Goal: Task Accomplishment & Management: Use online tool/utility

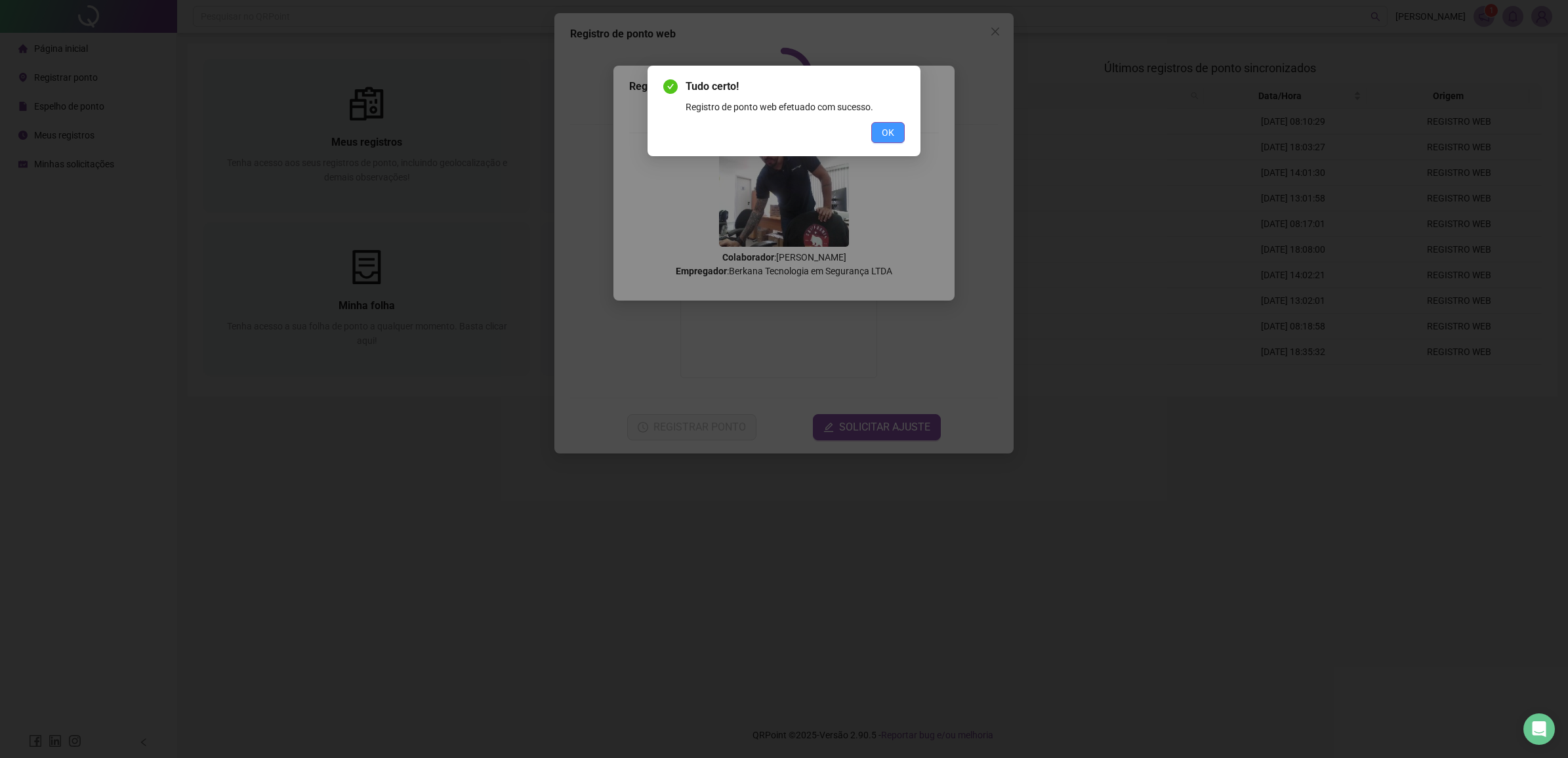
click at [899, 131] on button "OK" at bounding box center [887, 132] width 34 height 21
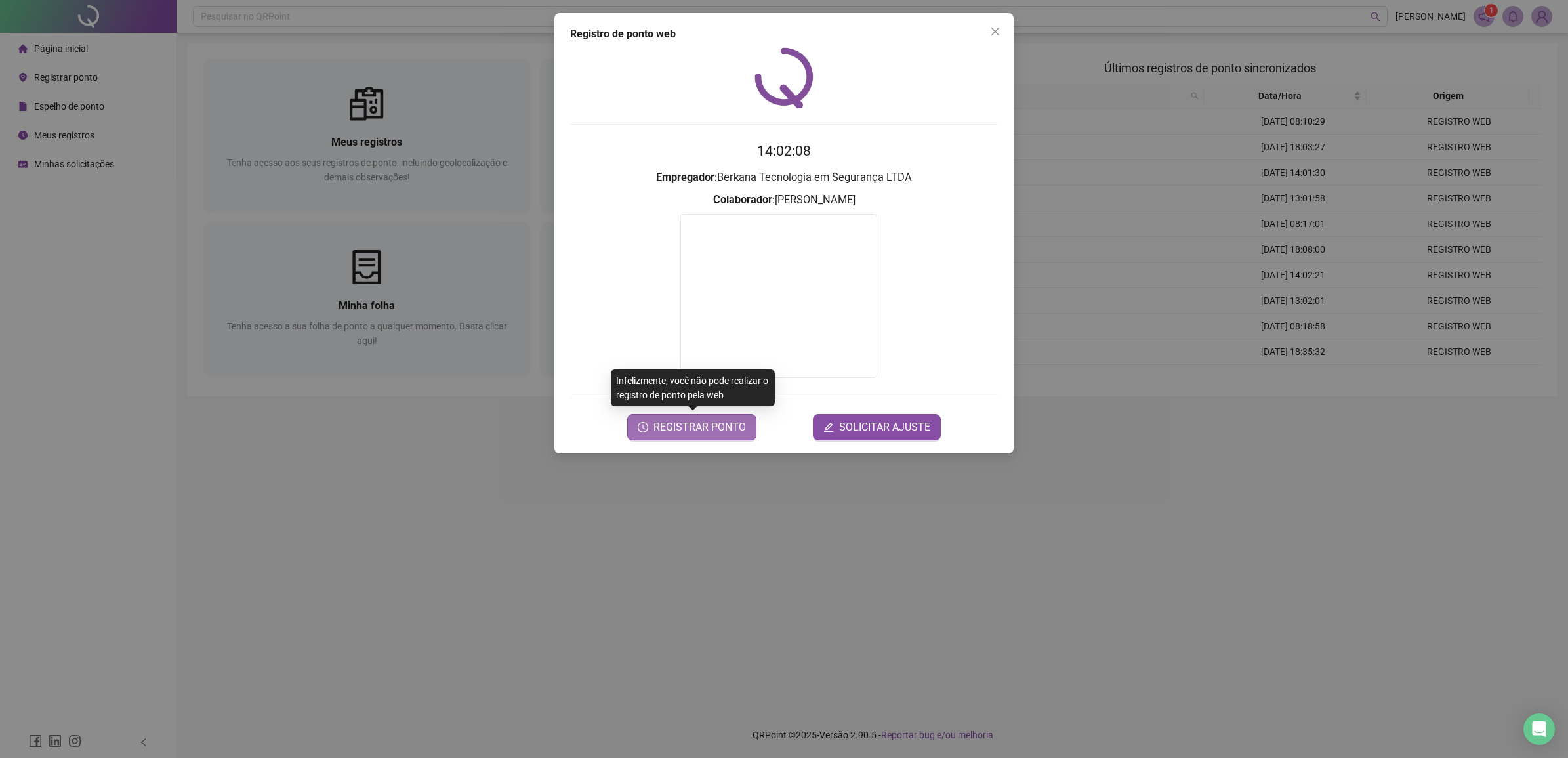
click at [732, 432] on span "REGISTRAR PONTO" at bounding box center [700, 426] width 93 height 15
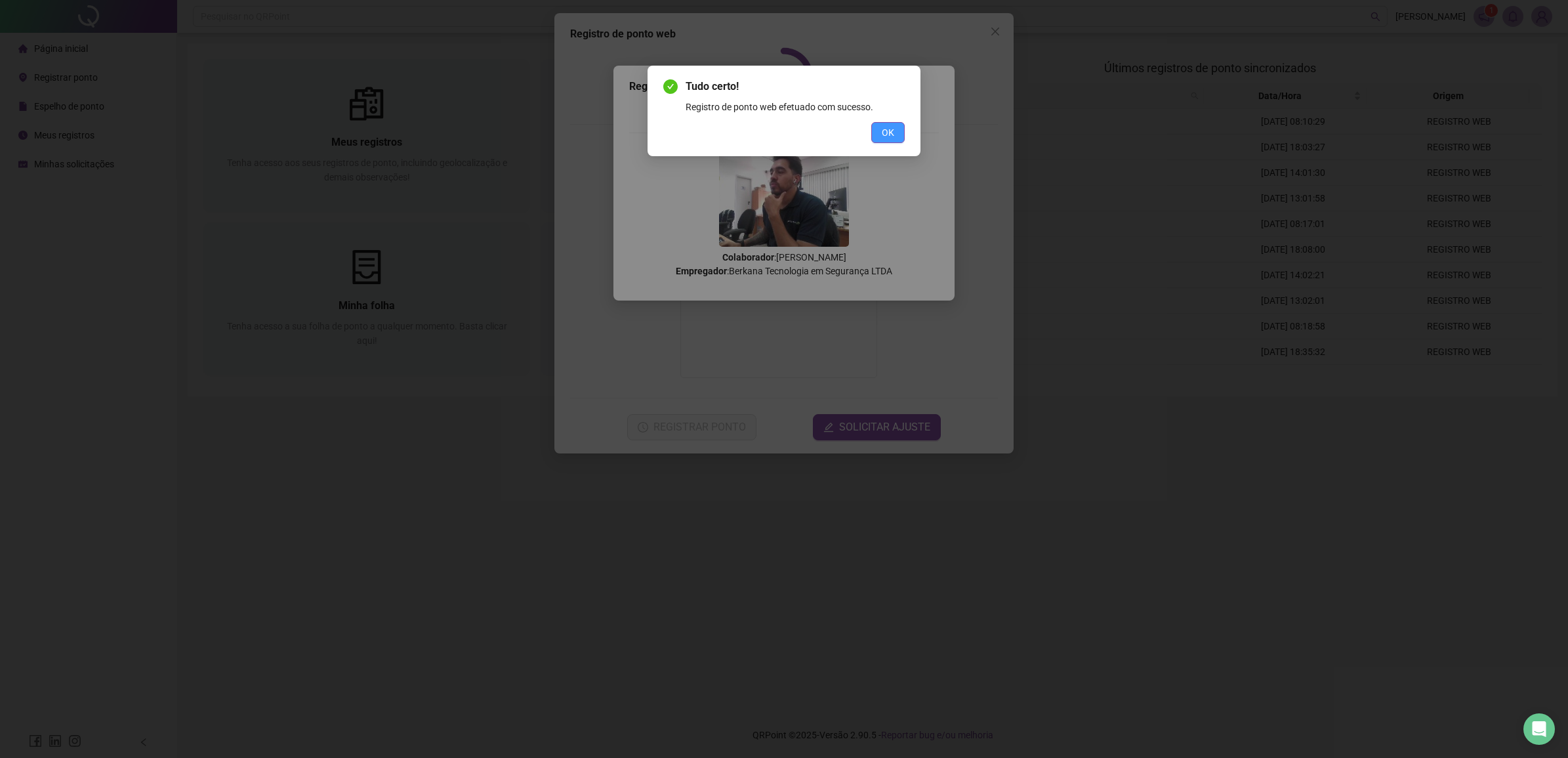
click at [886, 136] on span "OK" at bounding box center [888, 133] width 13 height 15
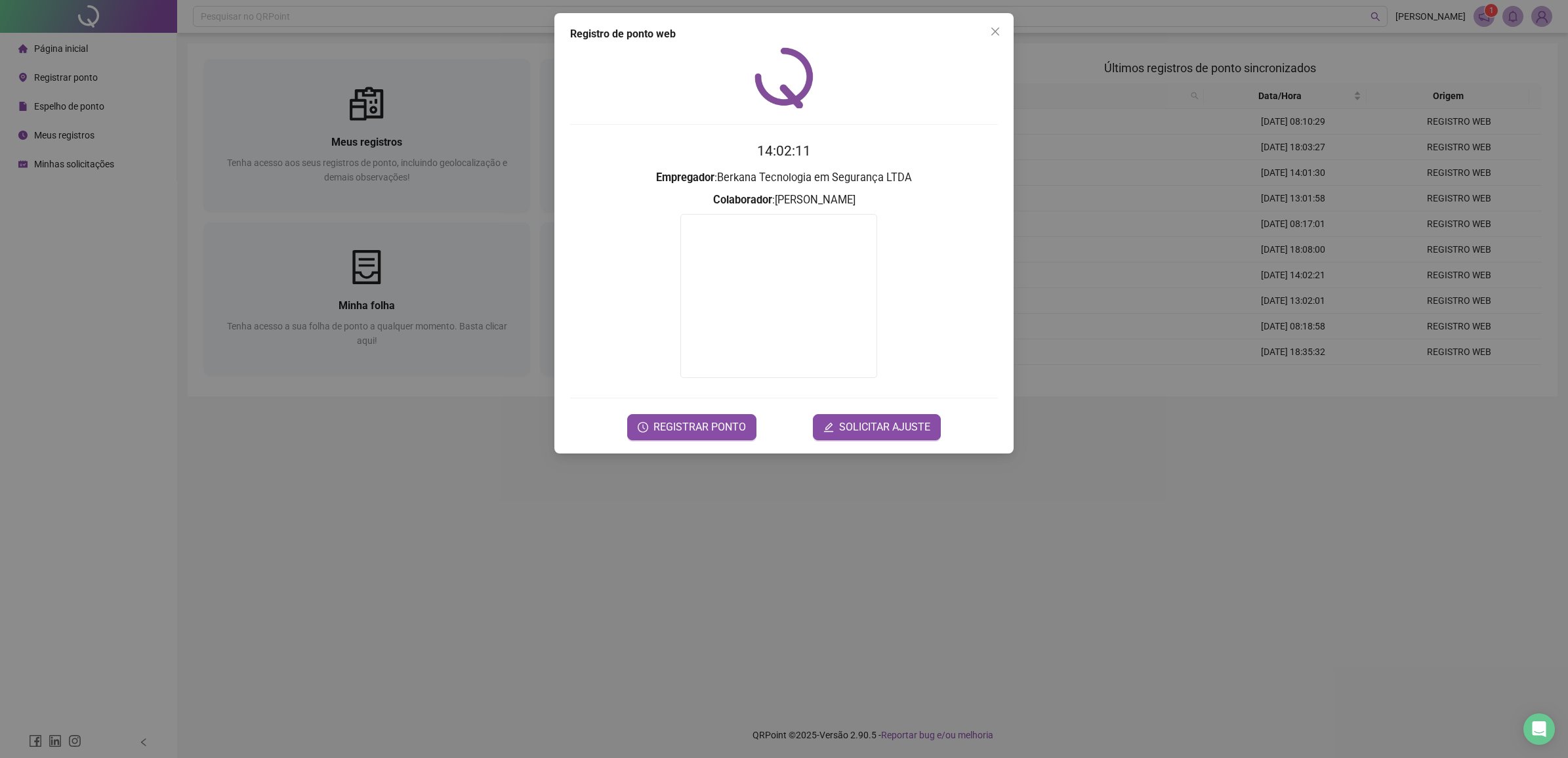
click at [317, 517] on div "Registro de ponto web 14:02:11 Empregador : Berkana Tecnologia em Segurança LTD…" at bounding box center [784, 379] width 1568 height 758
